Goal: Task Accomplishment & Management: Manage account settings

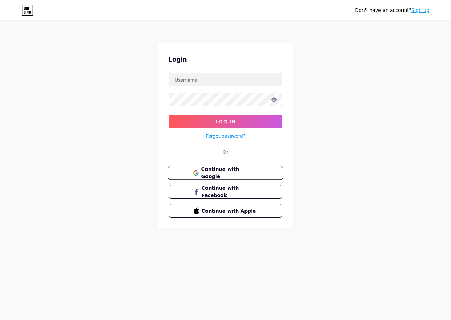
click at [250, 167] on button "Continue with Google" at bounding box center [226, 173] width 116 height 14
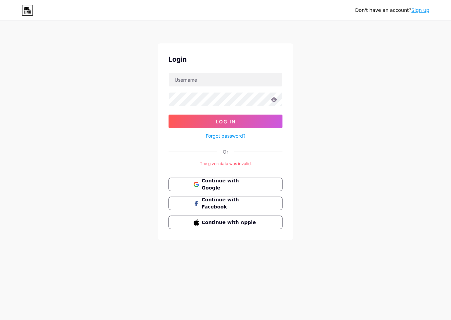
click at [378, 53] on div "Don't have an account? Sign up Login Log In Forgot password? Or The given data …" at bounding box center [225, 131] width 451 height 262
